Goal: Task Accomplishment & Management: Manage account settings

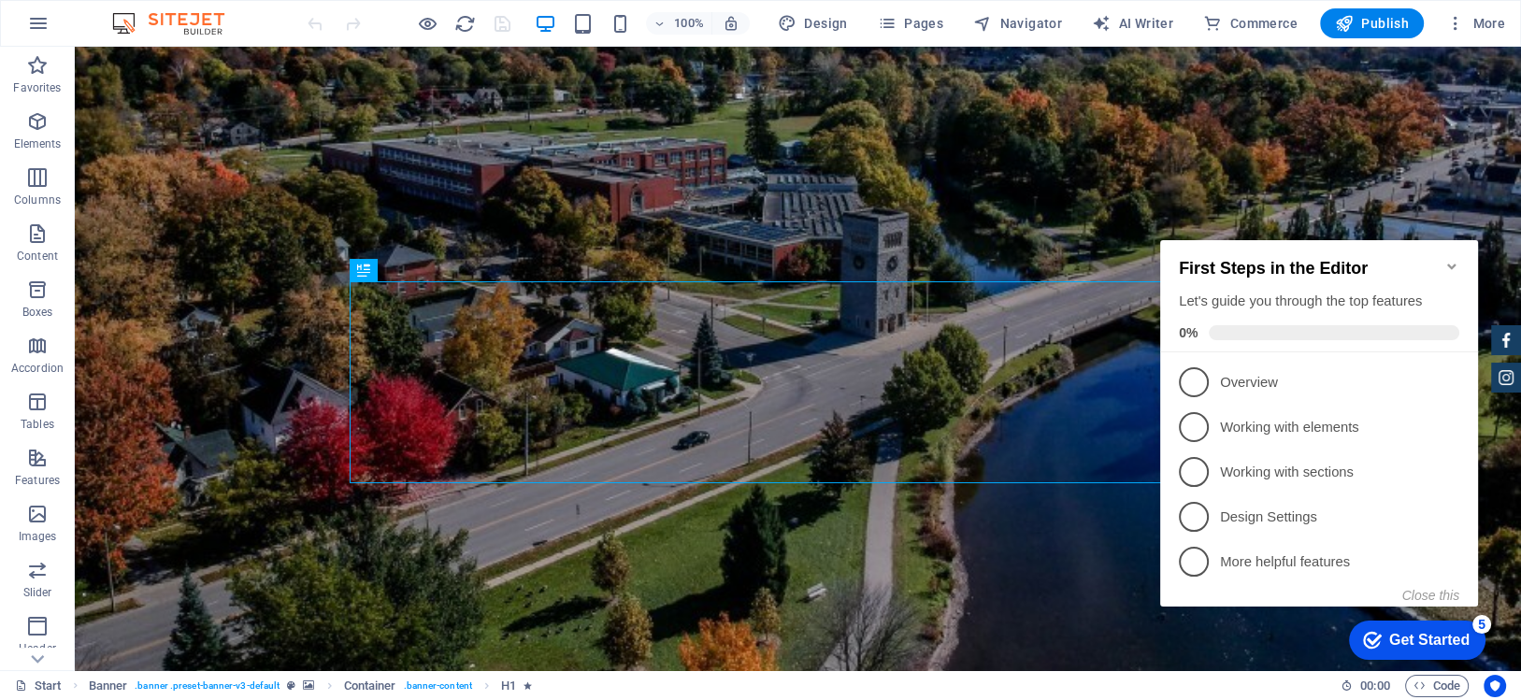
click at [1453, 244] on div "First Steps in the Editor Let's guide you through the top features 0%" at bounding box center [1319, 296] width 318 height 112
click at [1448, 264] on icon "Minimize checklist" at bounding box center [1451, 267] width 8 height 6
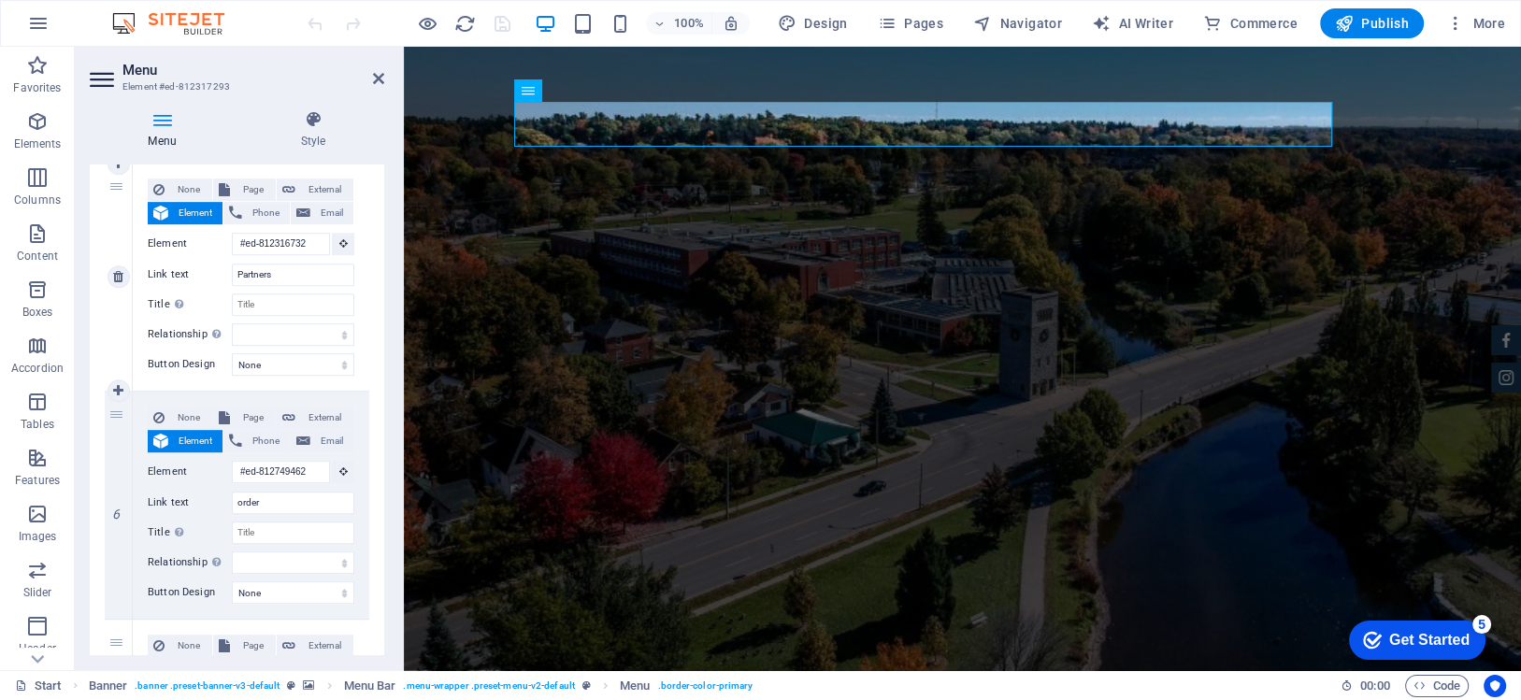
scroll to position [1121, 0]
click at [116, 499] on icon at bounding box center [118, 502] width 10 height 13
select select
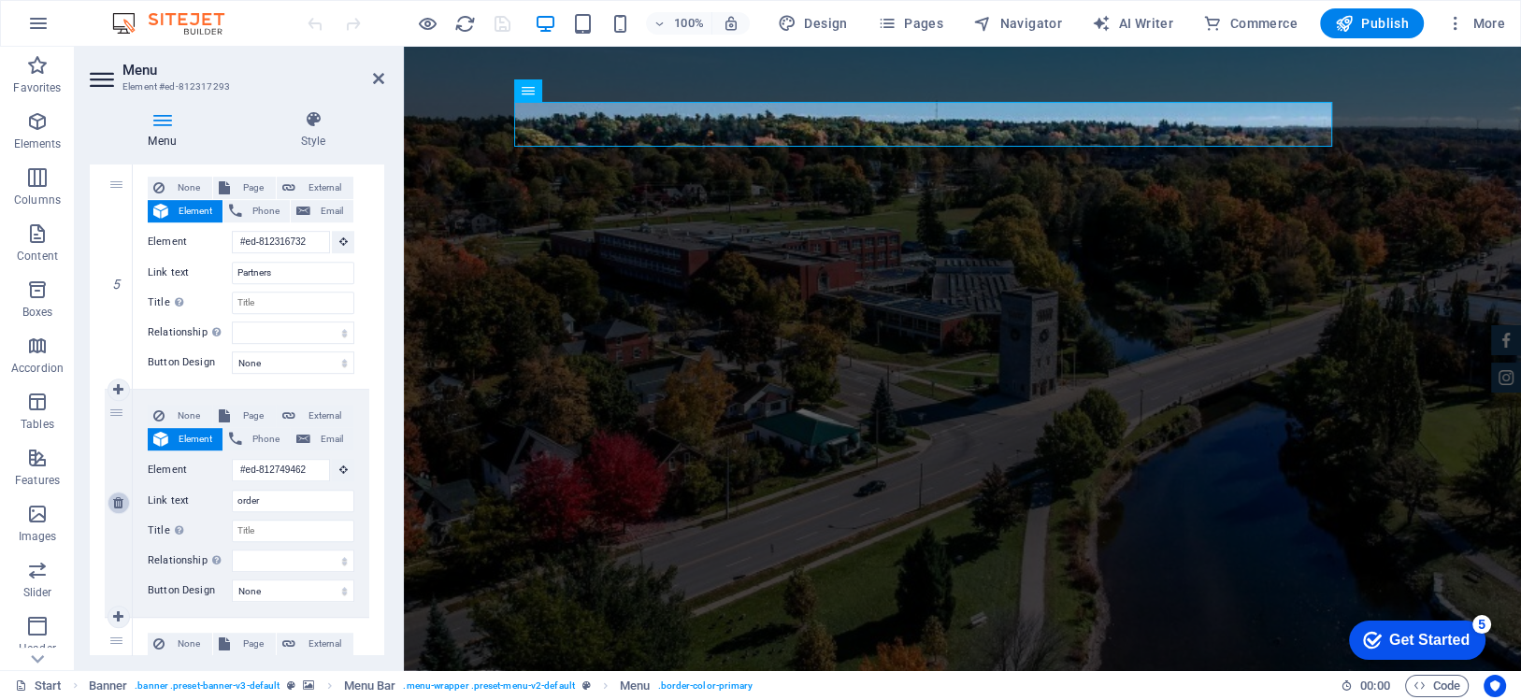
select select
type input "#ed-812317095"
type input "Contact"
select select
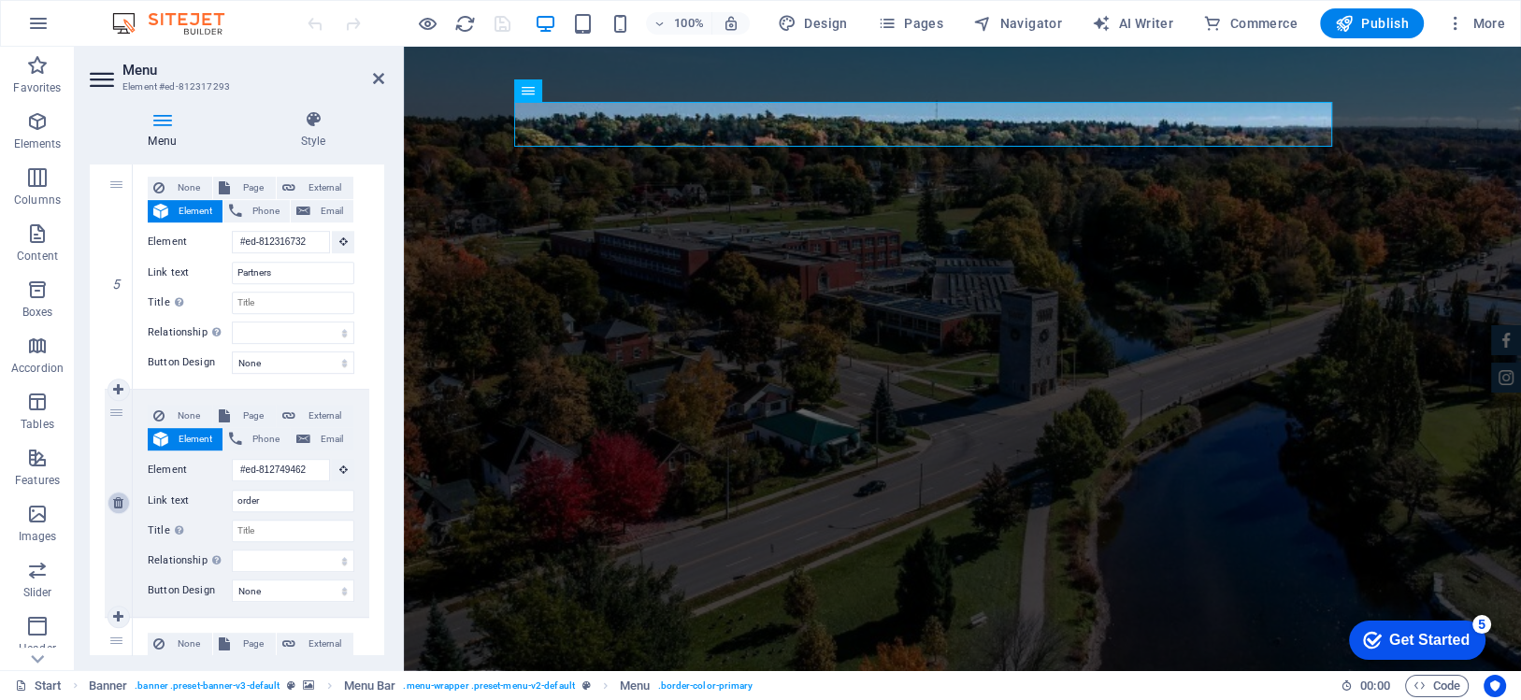
type input "[URL][DOMAIN_NAME]"
type input "Merchant Login"
select select "blank"
select select
click at [371, 71] on h2 "Menu" at bounding box center [253, 70] width 262 height 17
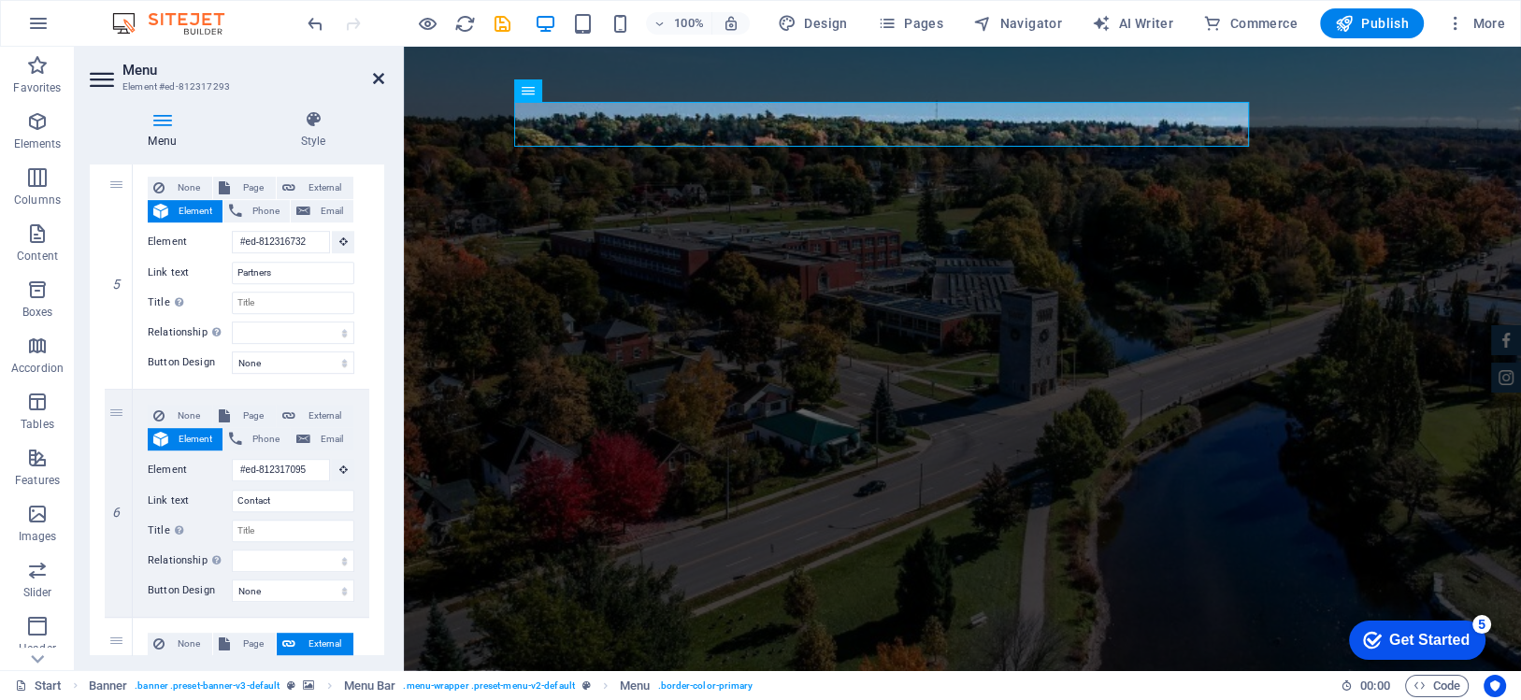
click at [373, 77] on icon at bounding box center [378, 78] width 11 height 15
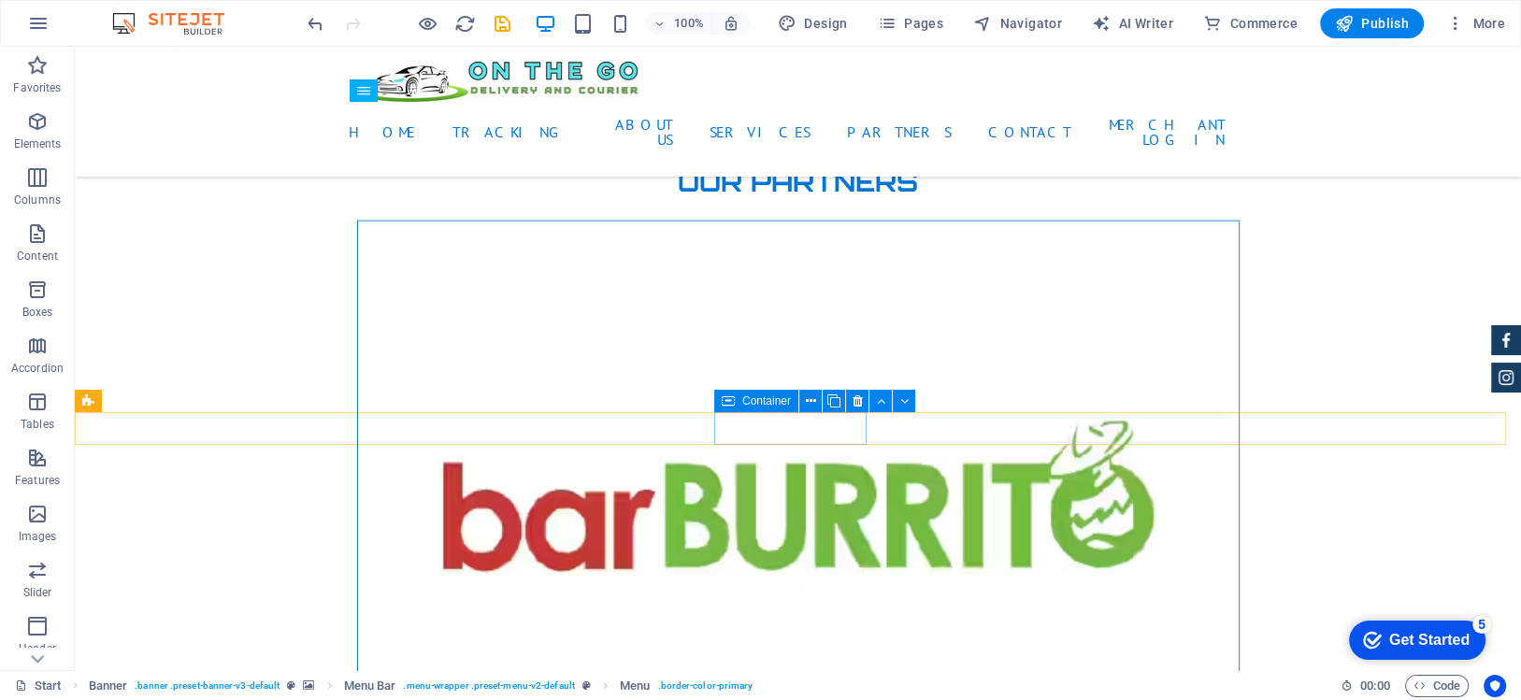
scroll to position [5326, 0]
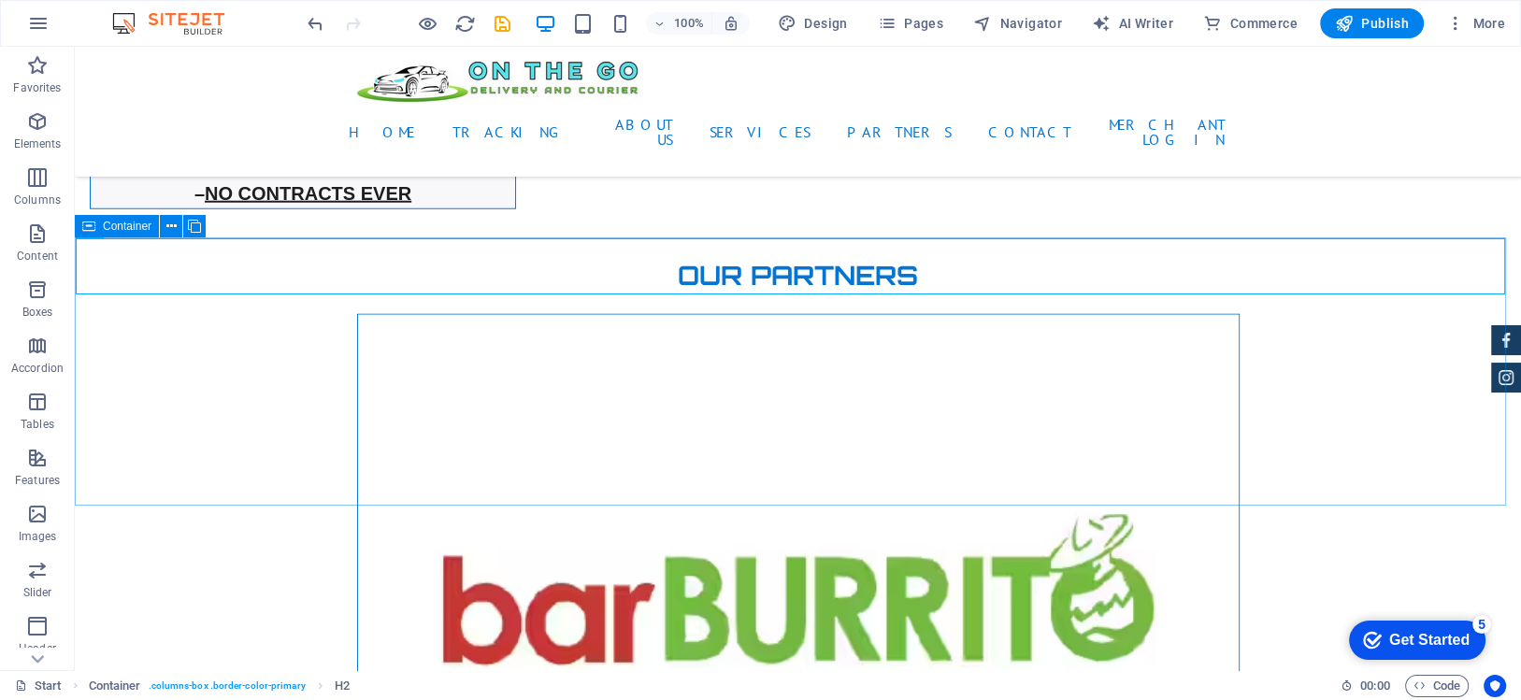
click at [93, 230] on icon at bounding box center [88, 226] width 13 height 22
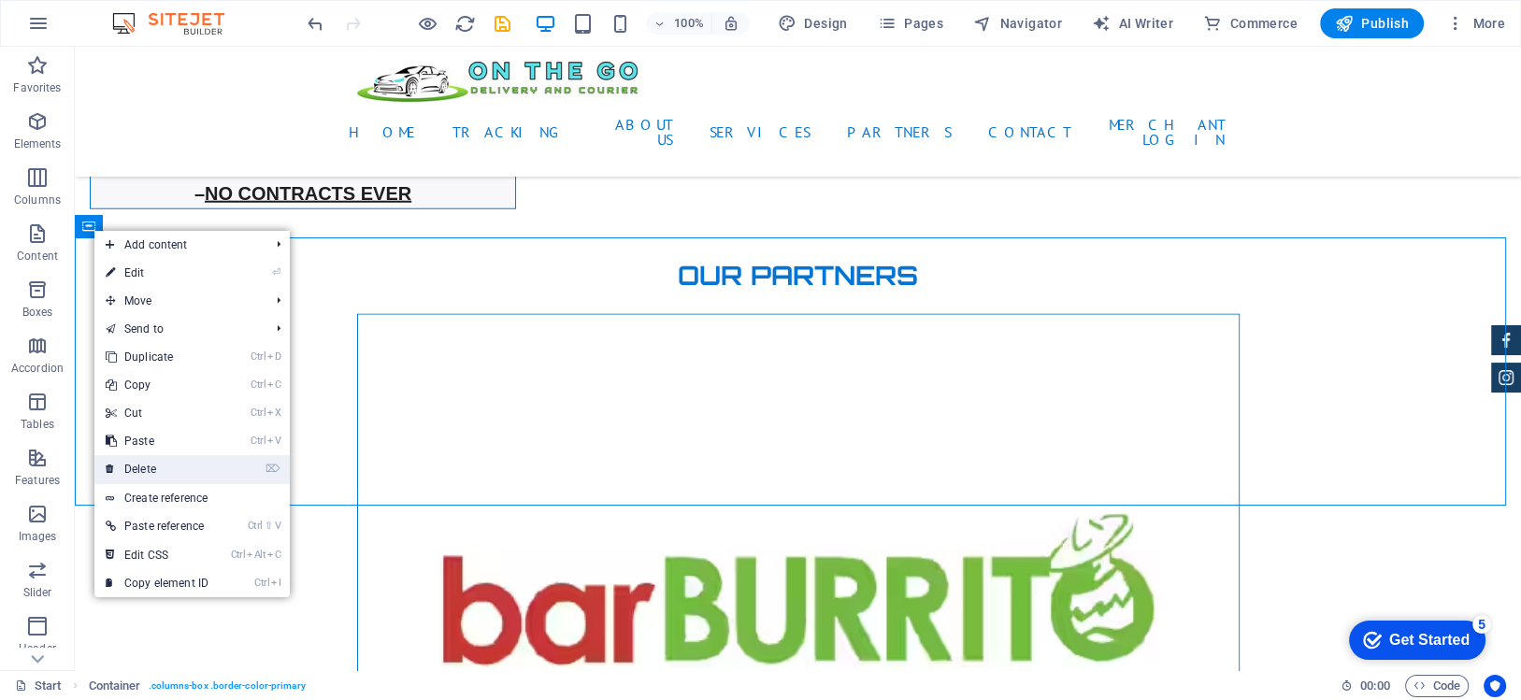
click at [181, 459] on link "⌦ Delete" at bounding box center [156, 469] width 125 height 28
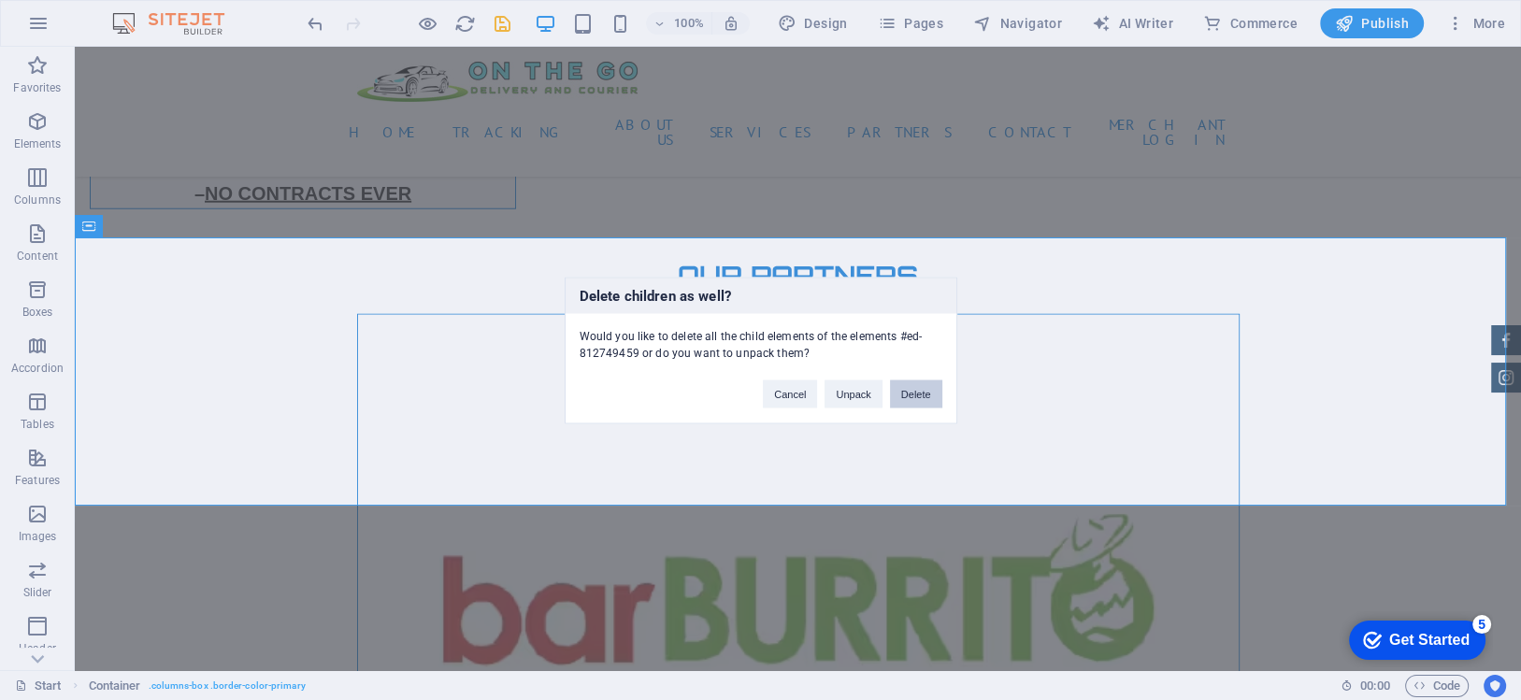
click at [906, 396] on button "Delete" at bounding box center [916, 393] width 52 height 28
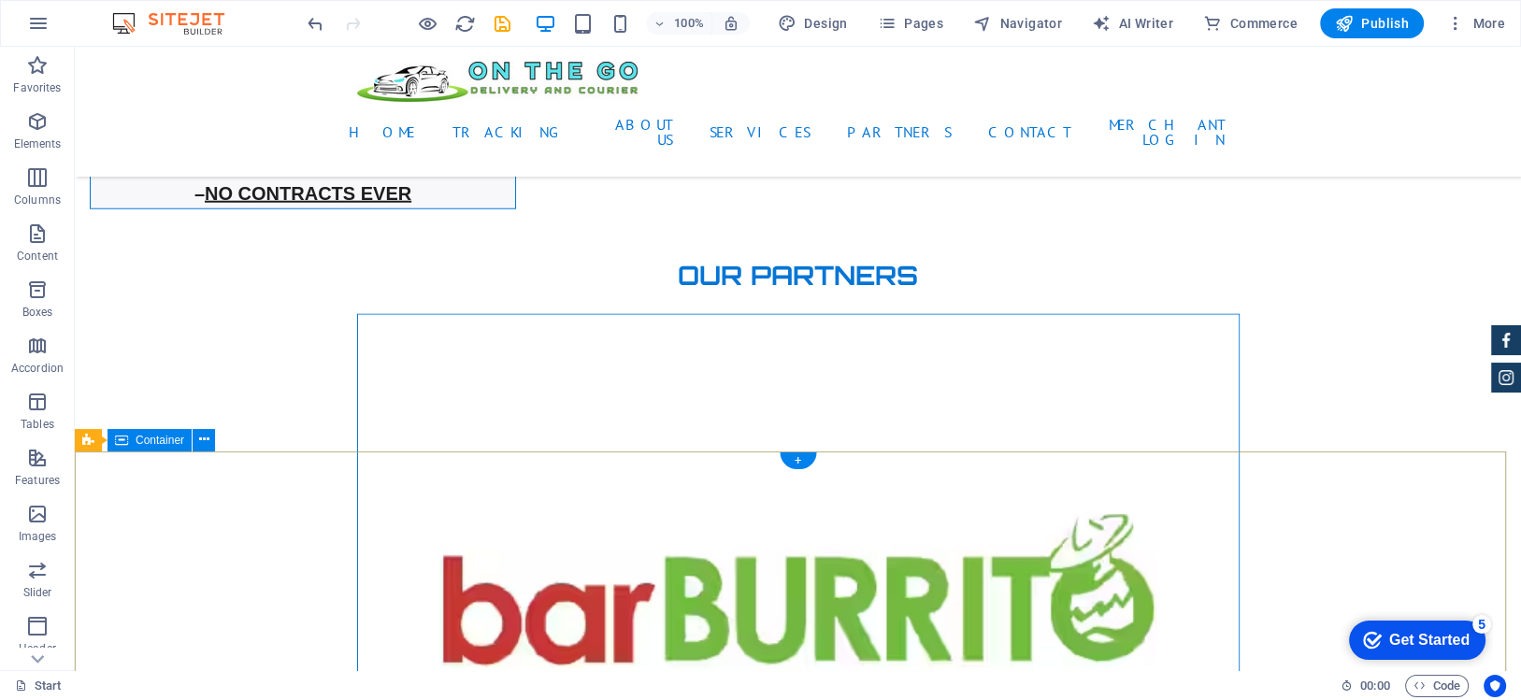
scroll to position [5047, 0]
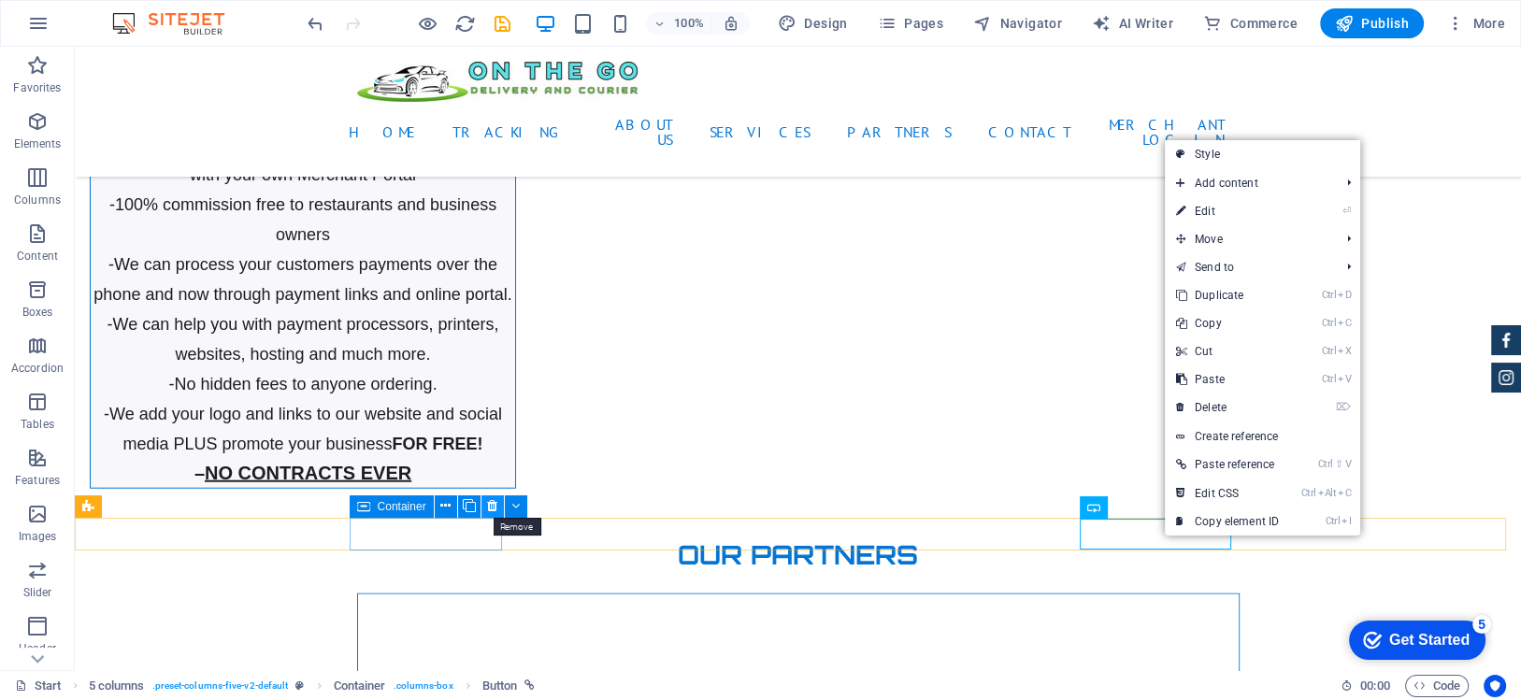
click at [495, 507] on icon at bounding box center [492, 506] width 10 height 20
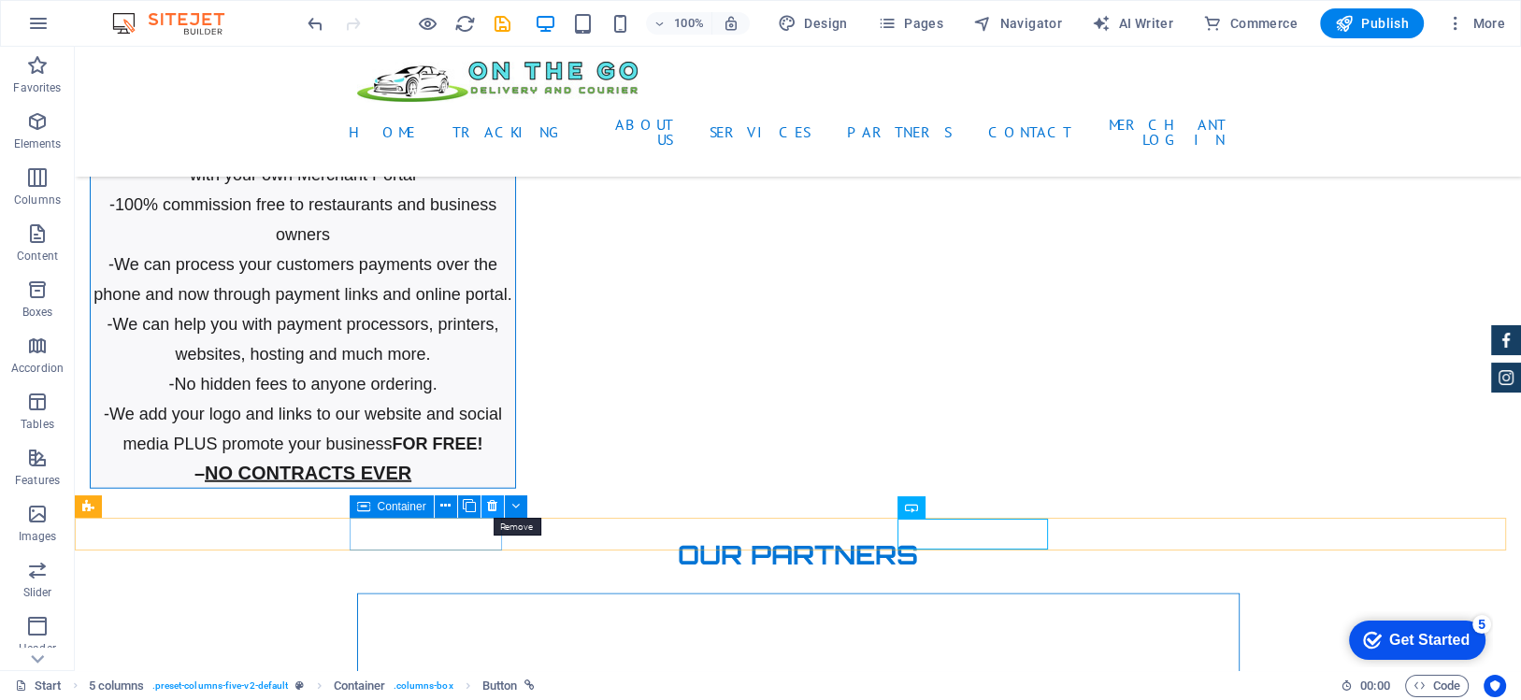
click at [489, 505] on icon at bounding box center [492, 506] width 10 height 20
click at [496, 509] on icon at bounding box center [492, 506] width 10 height 20
click at [489, 501] on icon at bounding box center [492, 506] width 10 height 20
click at [498, 506] on button at bounding box center [492, 506] width 22 height 22
click at [488, 501] on icon at bounding box center [492, 506] width 10 height 20
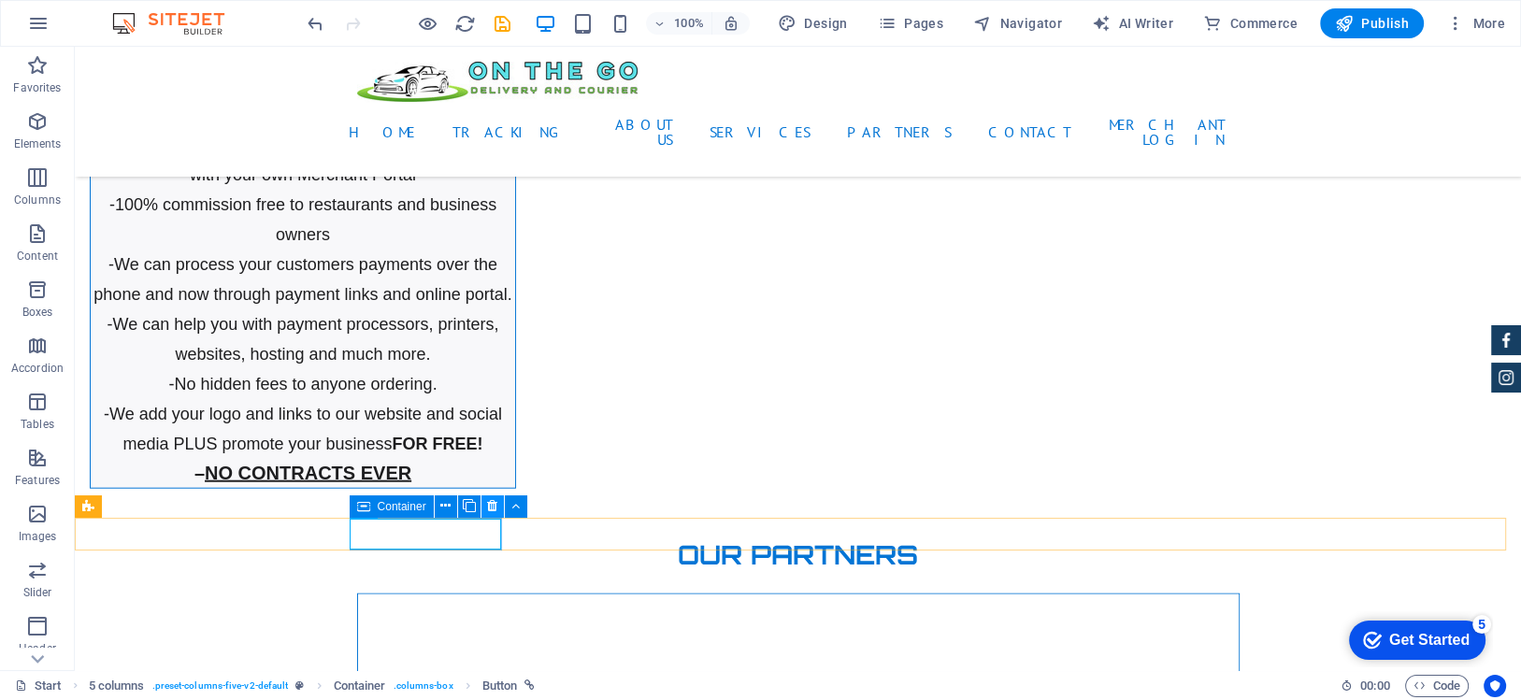
click at [491, 499] on icon at bounding box center [492, 506] width 10 height 20
click at [494, 499] on icon at bounding box center [492, 506] width 10 height 20
click at [493, 499] on icon at bounding box center [492, 506] width 10 height 20
click at [492, 499] on icon at bounding box center [492, 506] width 10 height 20
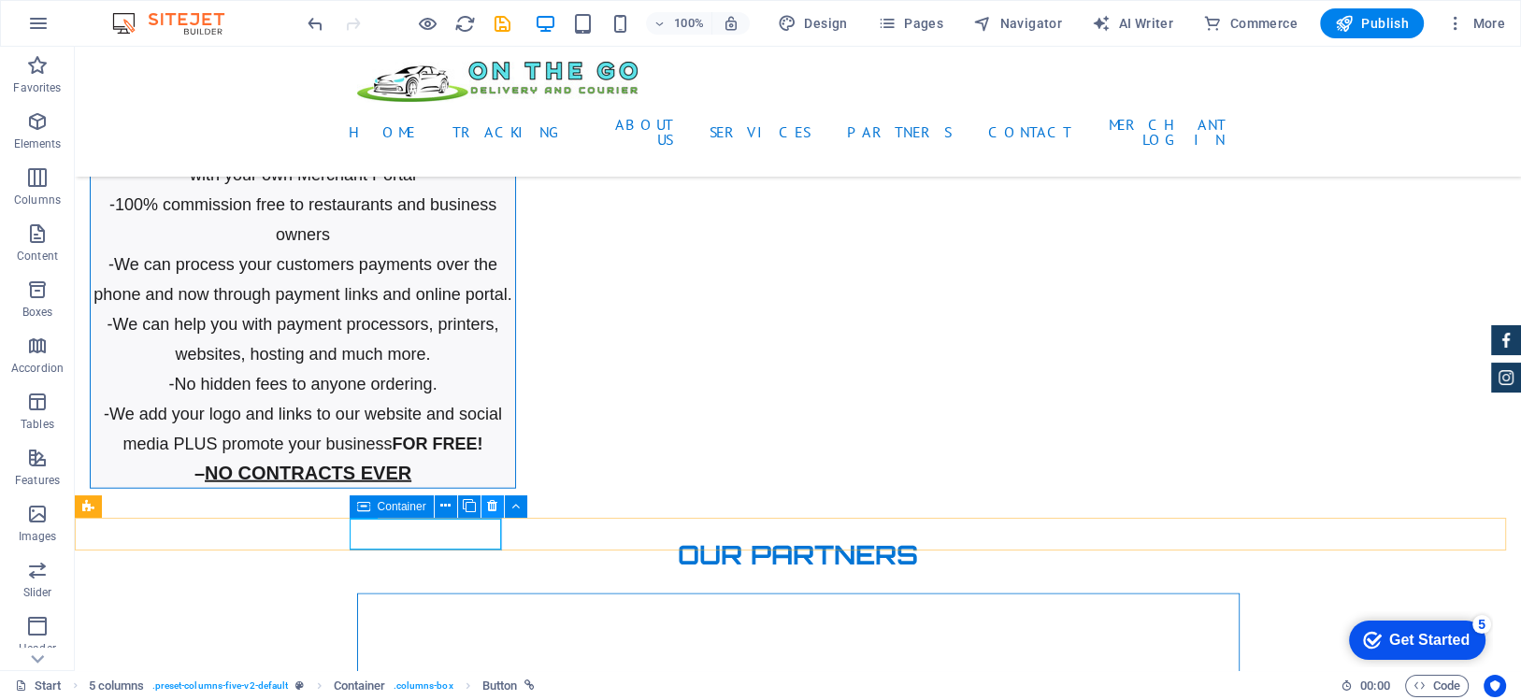
click at [493, 500] on icon at bounding box center [492, 506] width 10 height 20
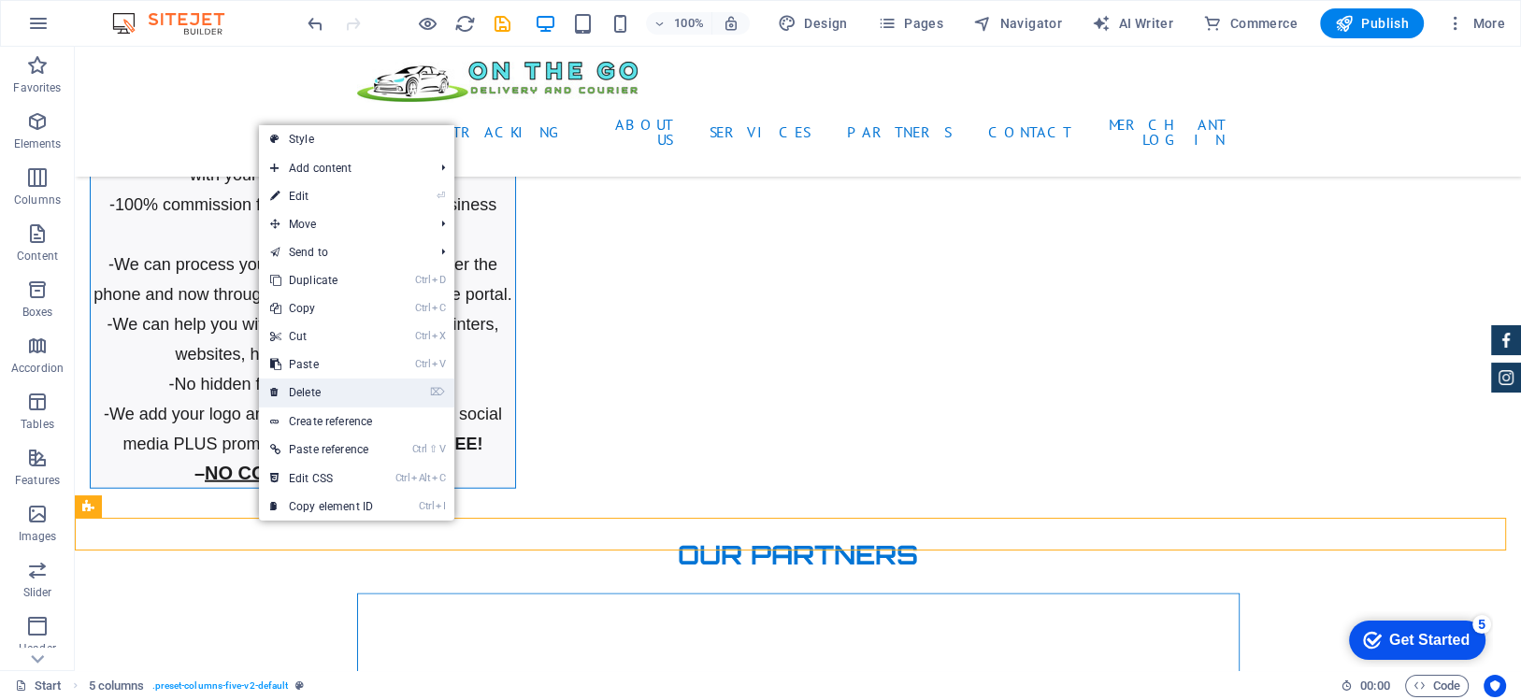
click at [350, 393] on link "⌦ Delete" at bounding box center [321, 392] width 125 height 28
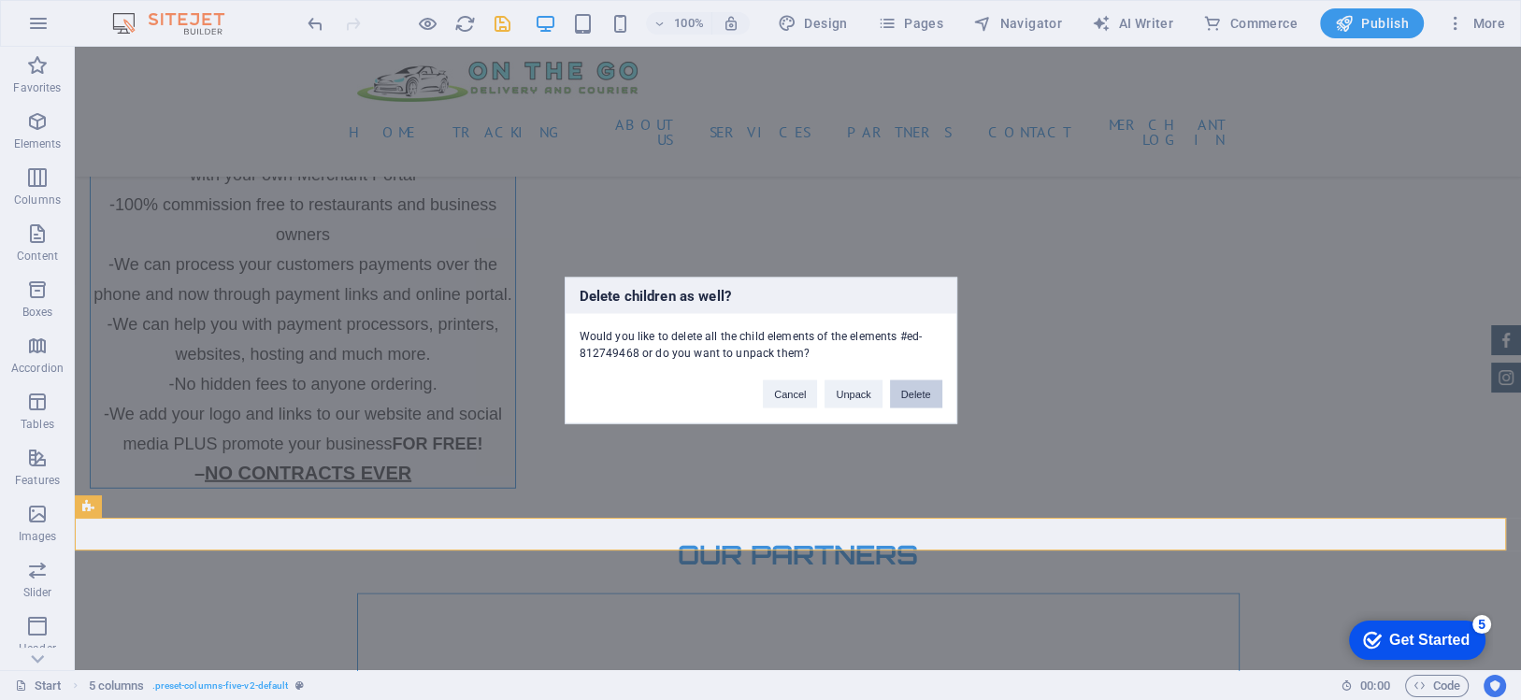
click at [920, 394] on button "Delete" at bounding box center [916, 393] width 52 height 28
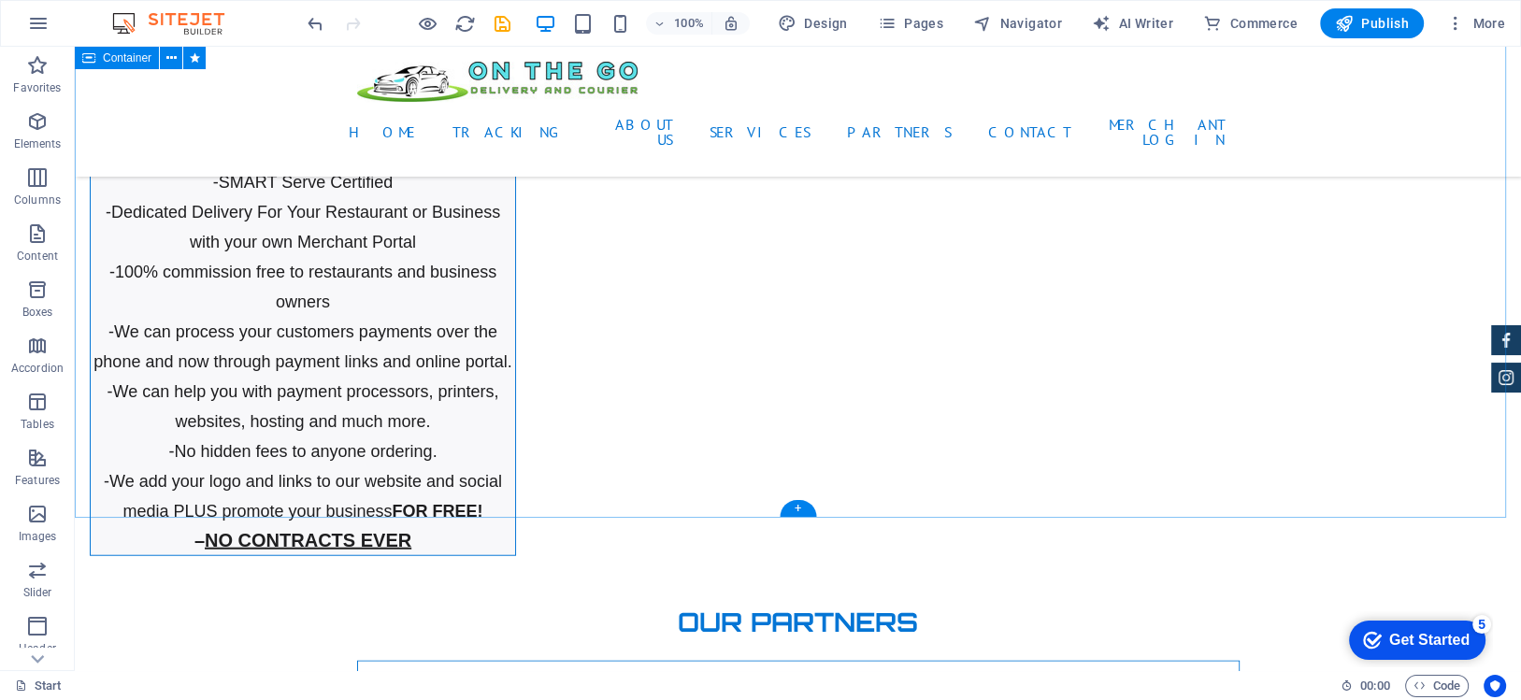
scroll to position [4860, 0]
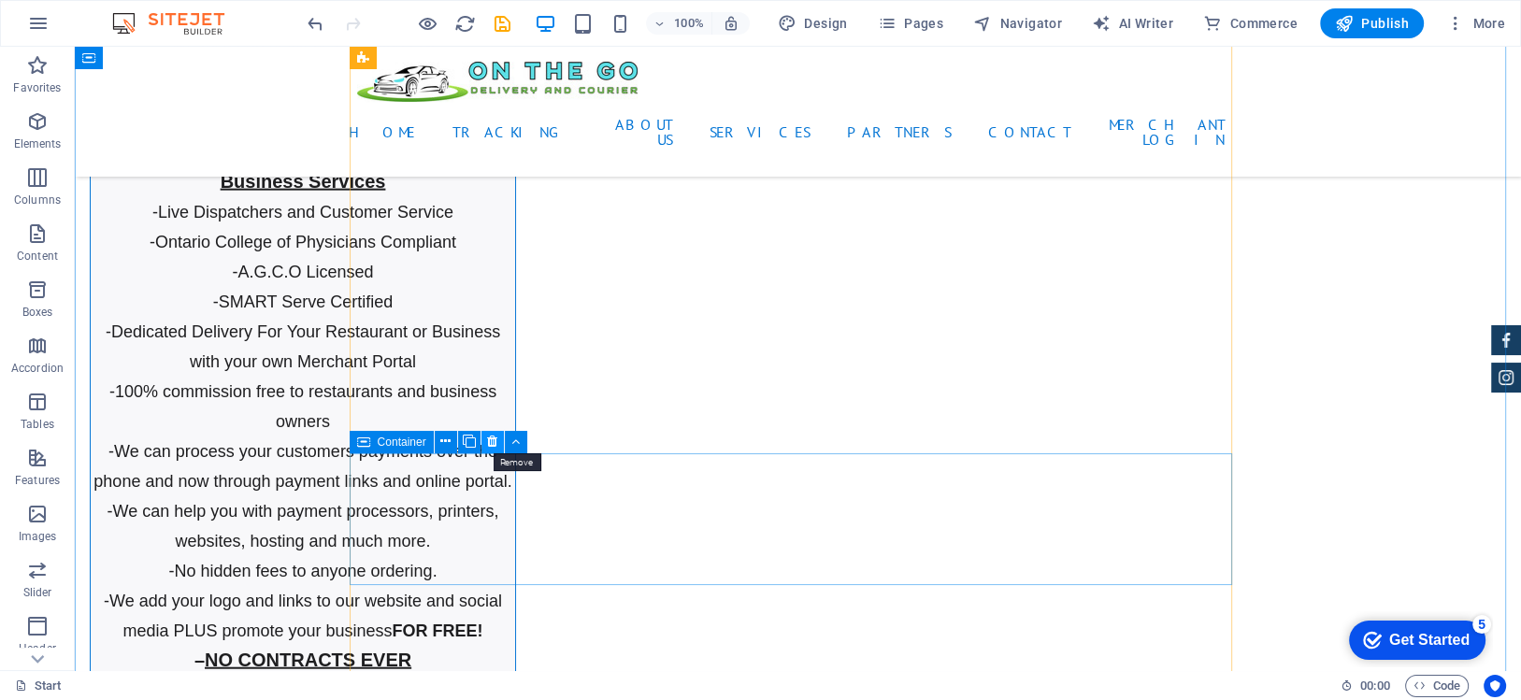
click at [489, 440] on icon at bounding box center [492, 442] width 10 height 20
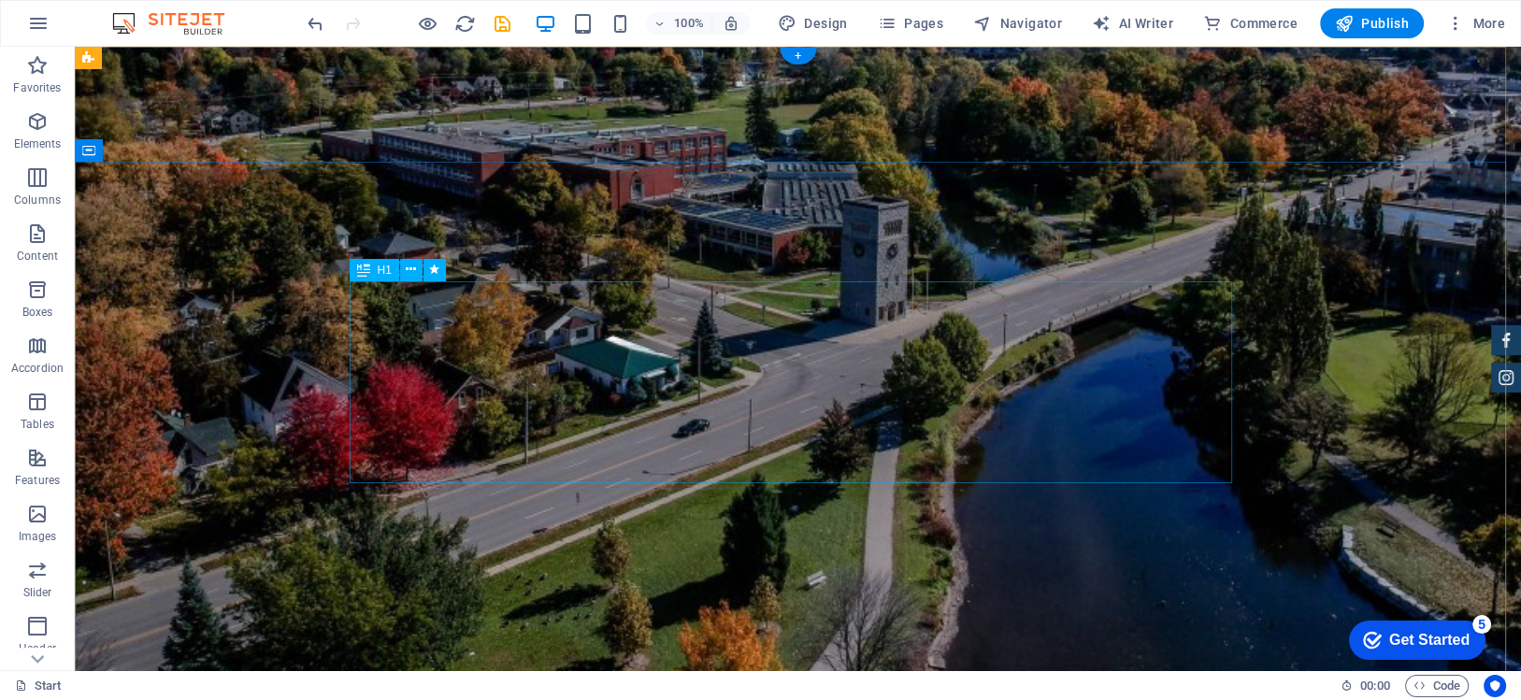
scroll to position [0, 0]
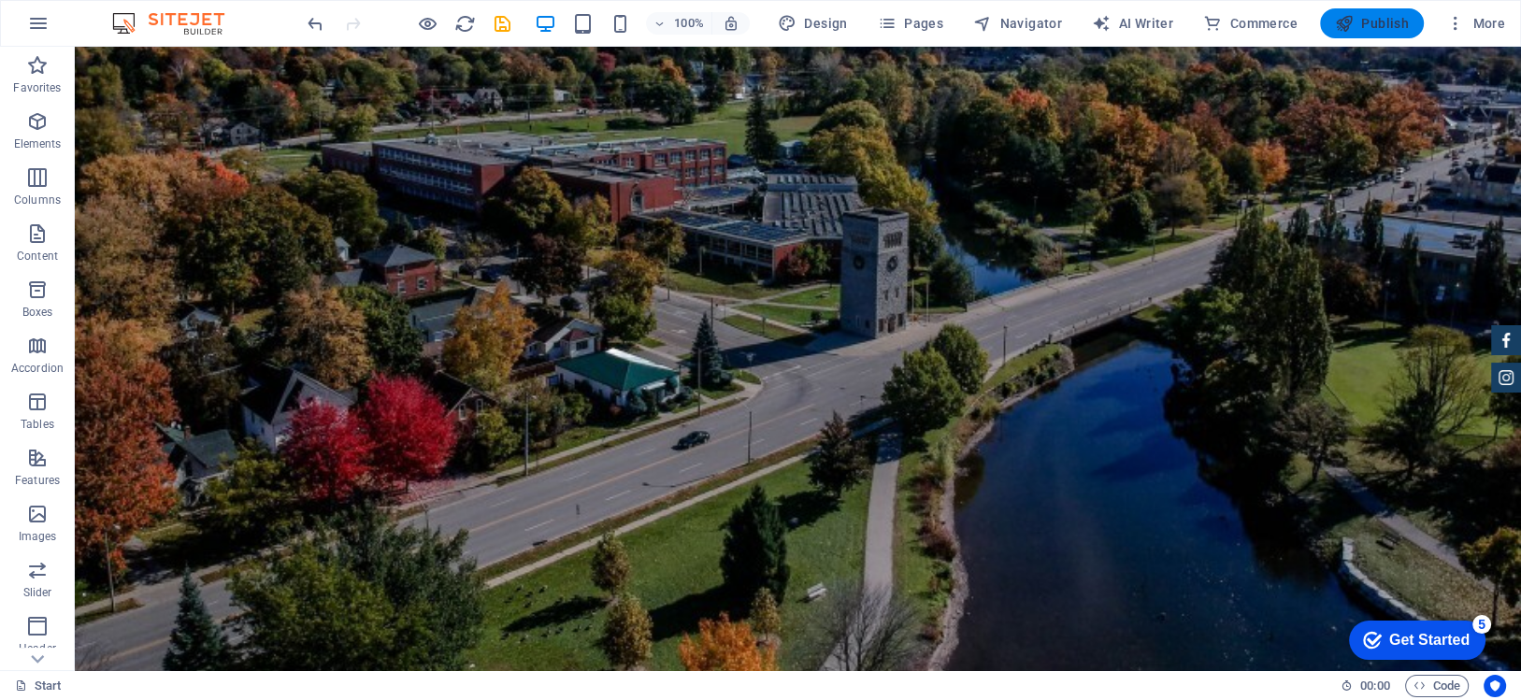
click at [1367, 30] on span "Publish" at bounding box center [1372, 23] width 74 height 19
